Goal: Transaction & Acquisition: Purchase product/service

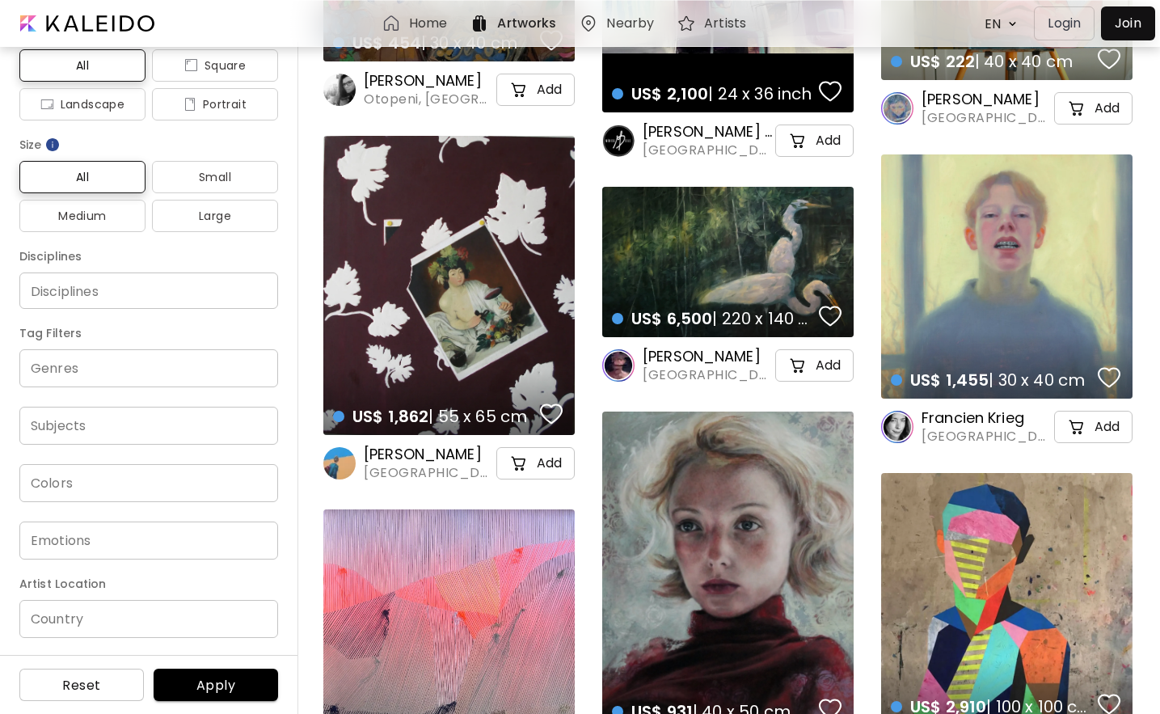
scroll to position [955, 0]
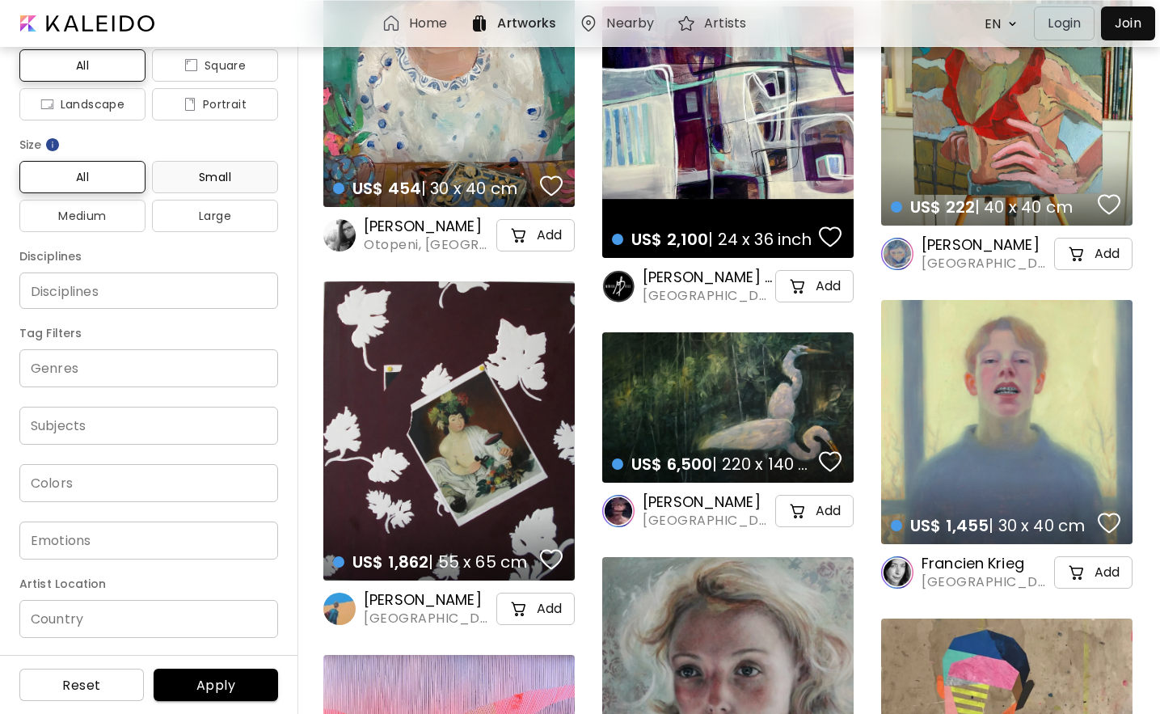
click at [214, 179] on span "Small" at bounding box center [215, 176] width 100 height 19
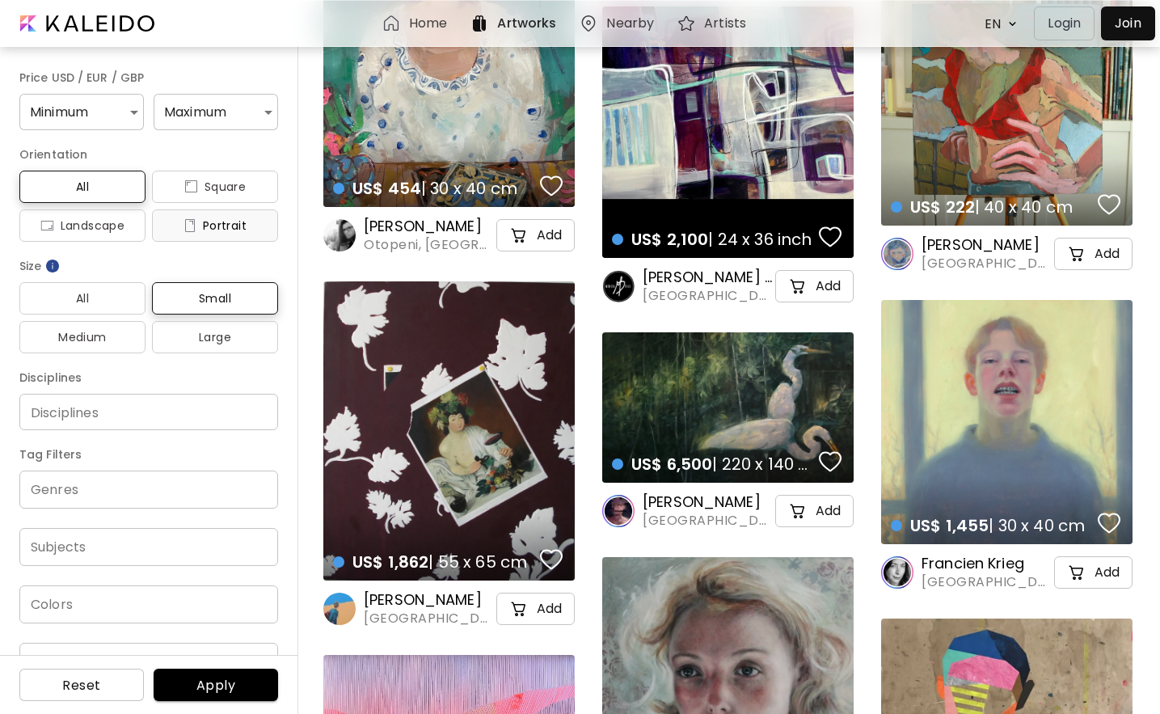
click at [213, 214] on button "Portrait" at bounding box center [215, 225] width 126 height 32
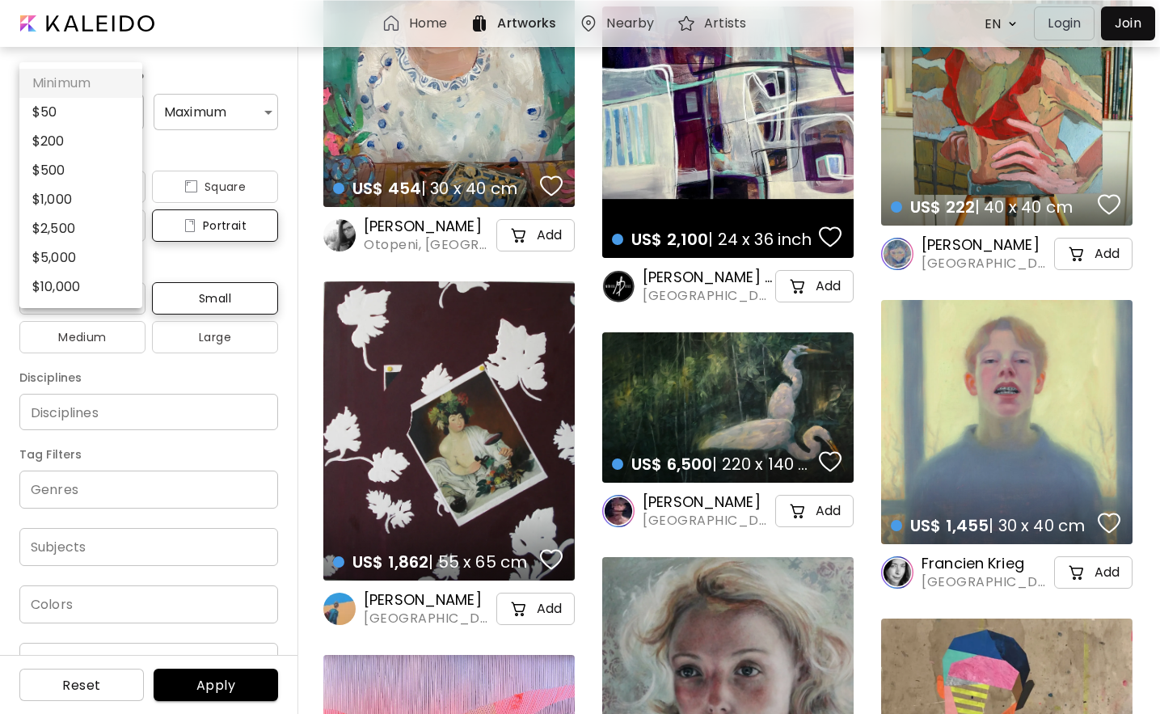
click at [169, 116] on div at bounding box center [580, 357] width 1160 height 714
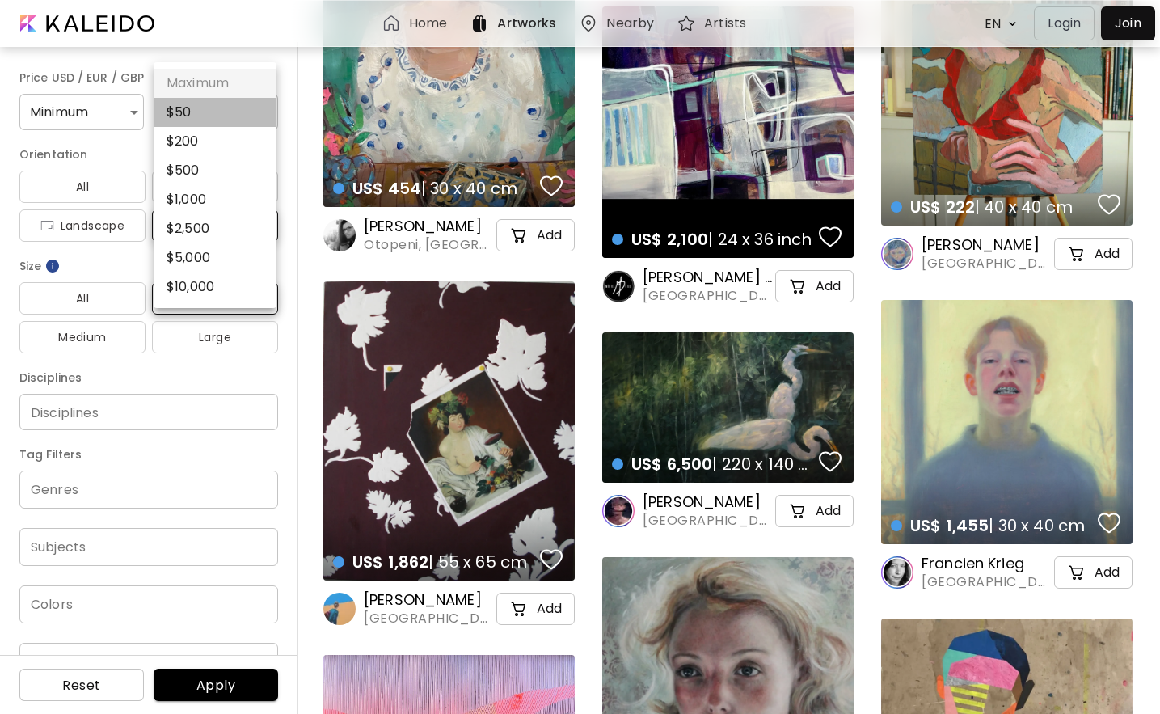
click at [196, 120] on li "$ 50" at bounding box center [215, 112] width 123 height 29
type input "**"
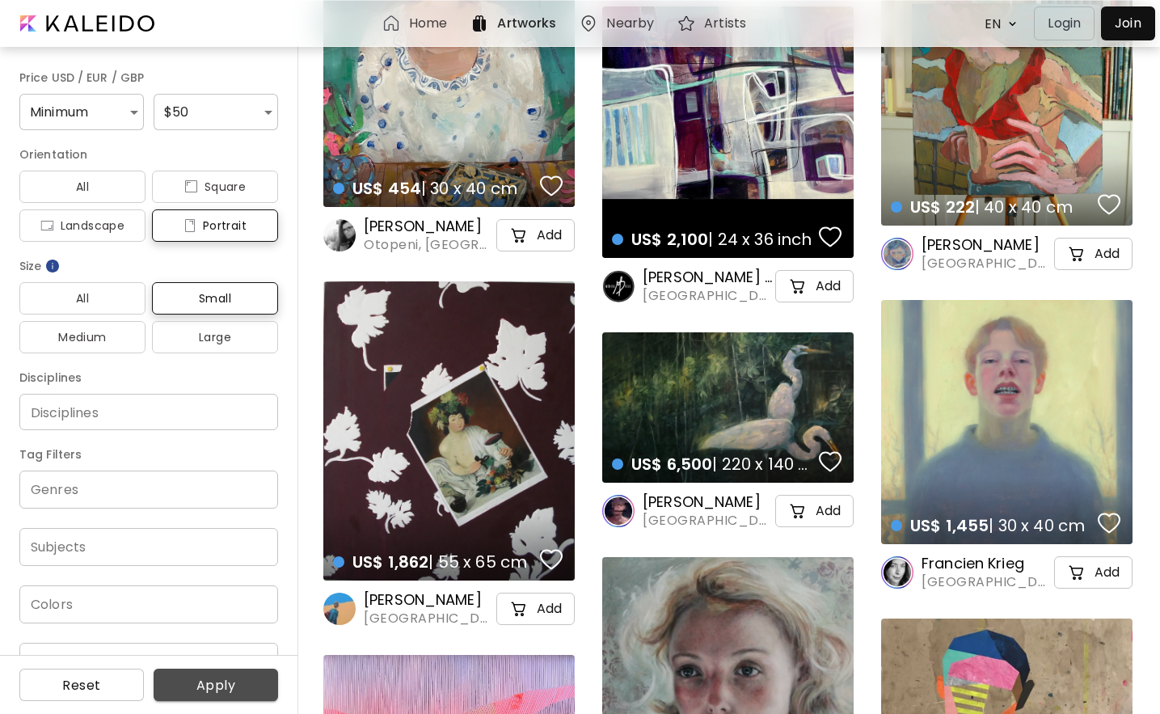
click at [198, 693] on span "Apply" at bounding box center [216, 685] width 99 height 17
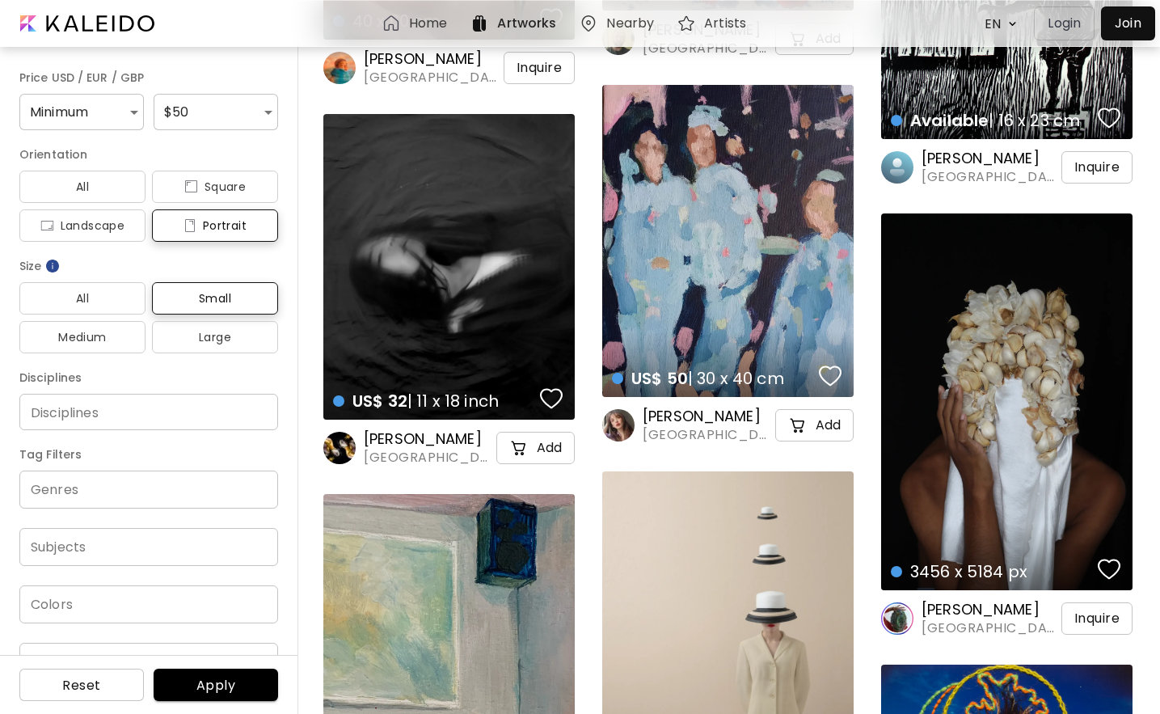
scroll to position [3705, 0]
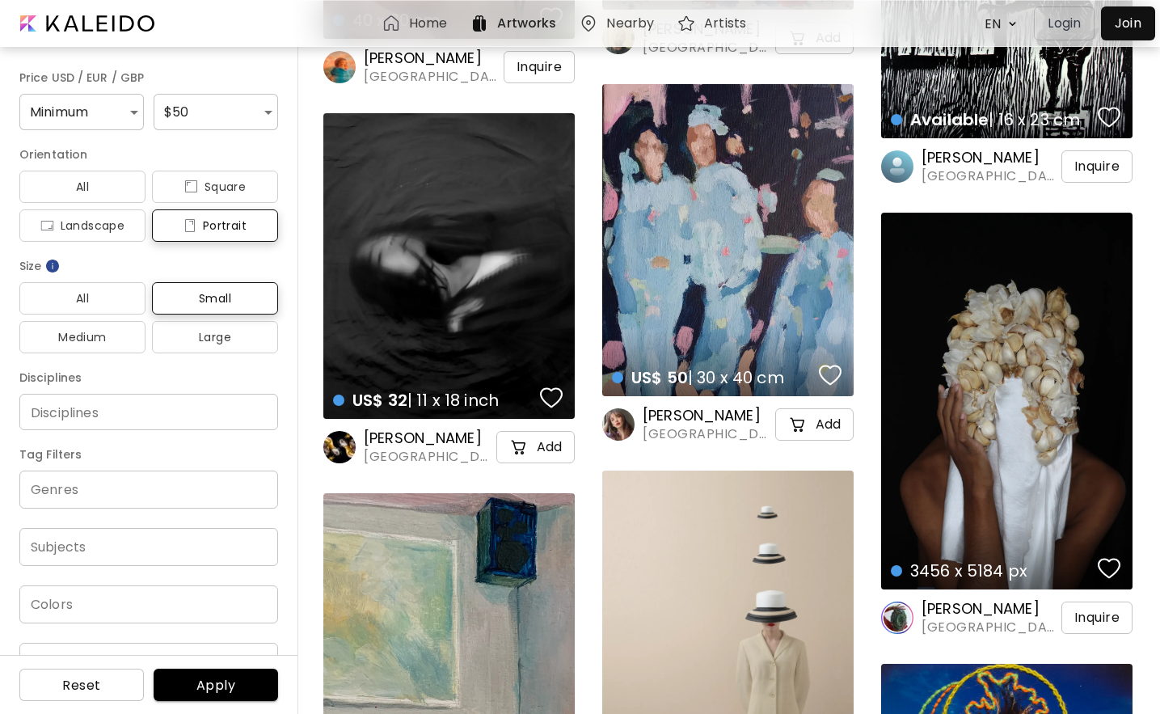
click at [763, 347] on div "US$ 50 | 30 x 40 cm details" at bounding box center [728, 363] width 258 height 73
